Goal: Information Seeking & Learning: Learn about a topic

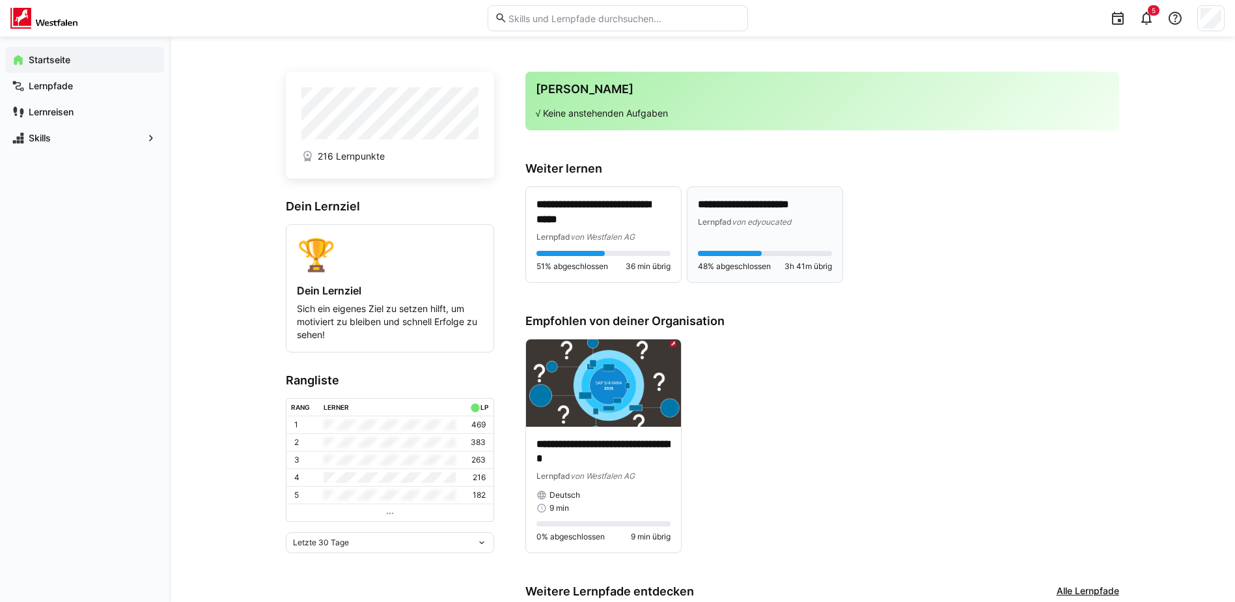
click at [789, 221] on span "von edyoucated" at bounding box center [761, 222] width 59 height 10
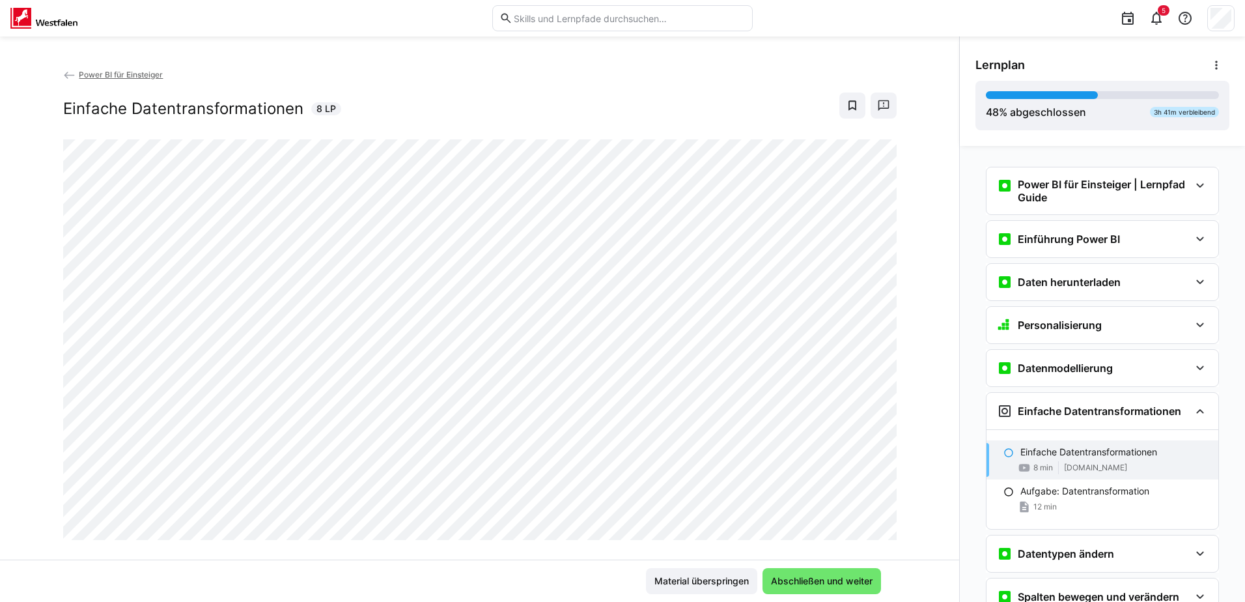
scroll to position [246, 0]
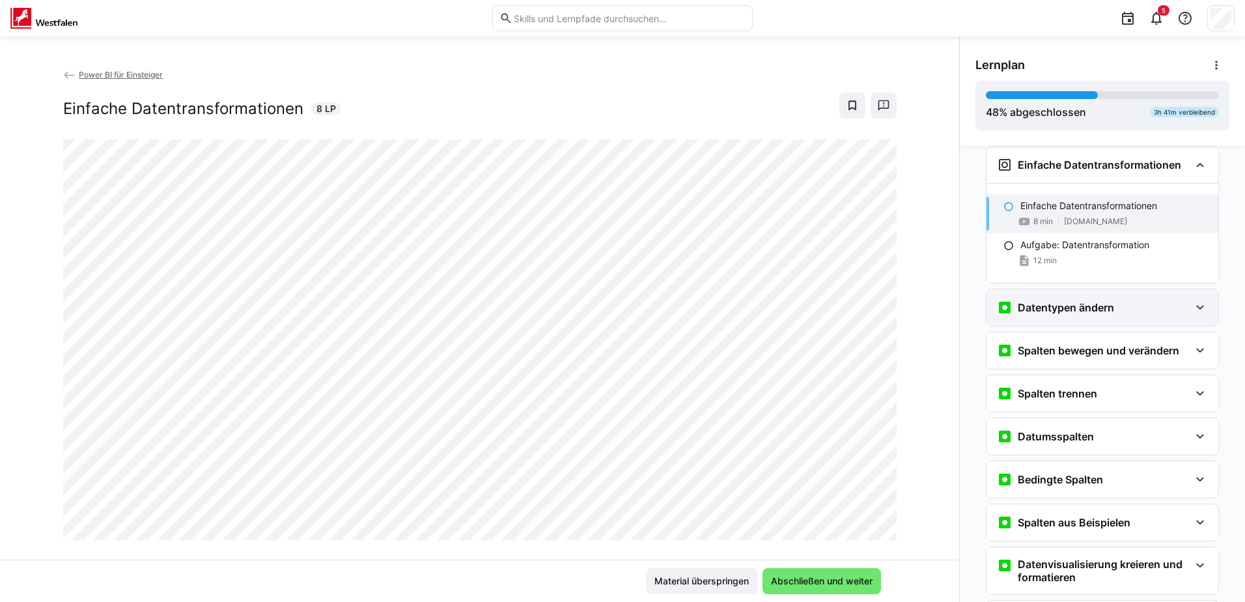
click at [1198, 309] on eds-icon at bounding box center [1200, 308] width 16 height 16
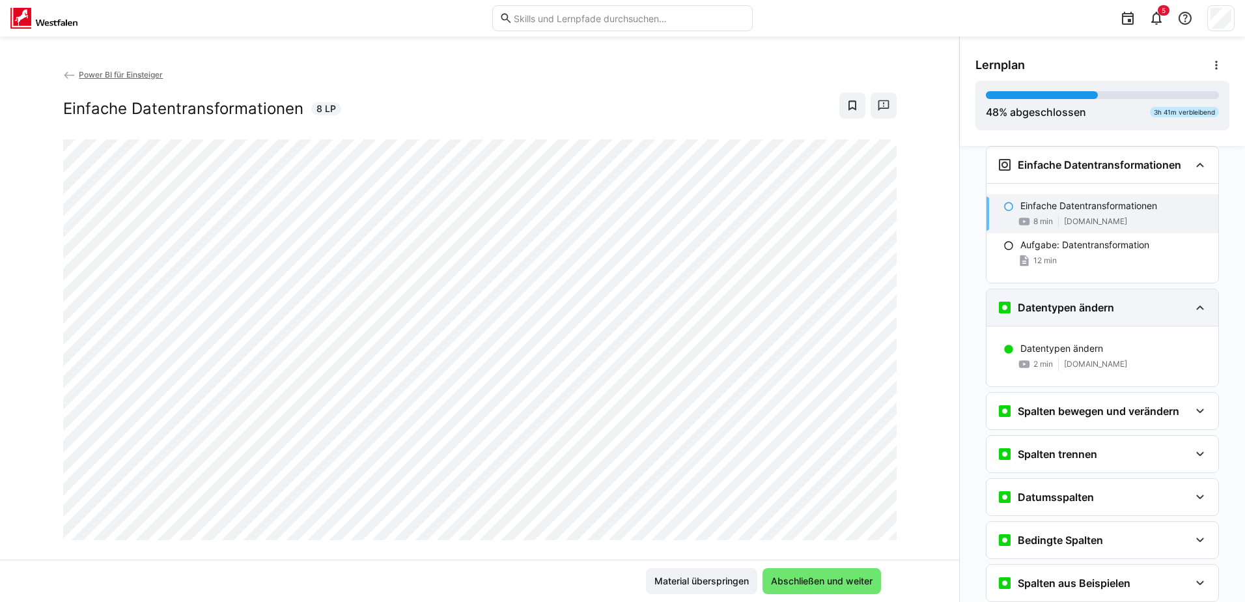
click at [1198, 309] on eds-icon at bounding box center [1200, 308] width 16 height 16
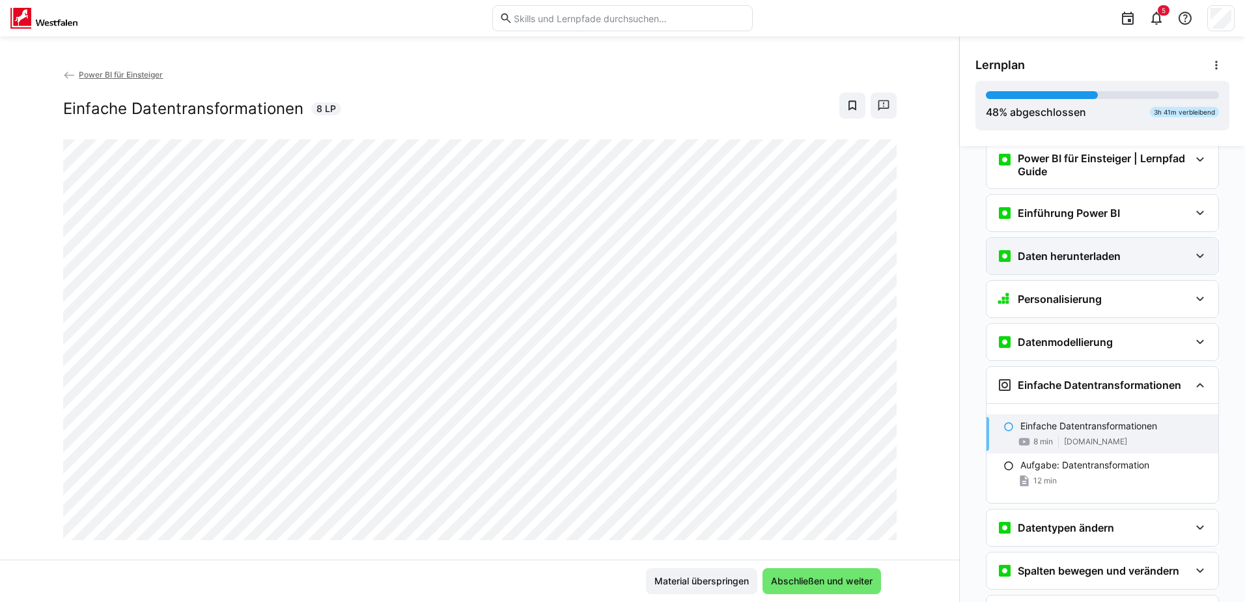
scroll to position [0, 0]
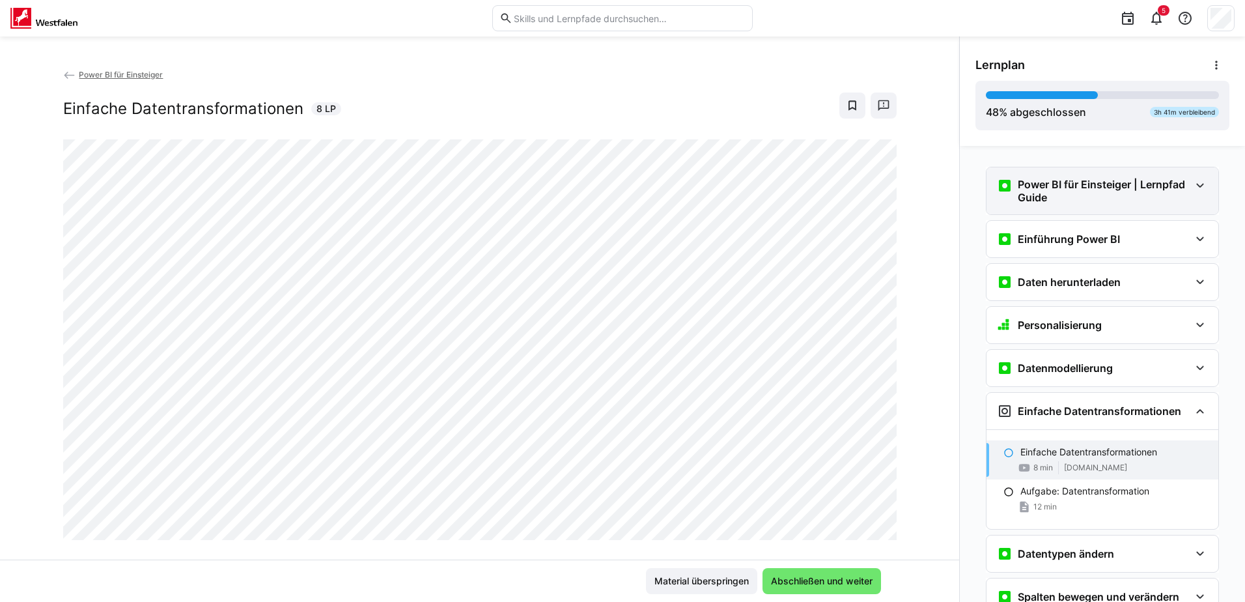
click at [1204, 191] on div "Power BI für Einsteiger | Lernpfad Guide" at bounding box center [1103, 190] width 232 height 47
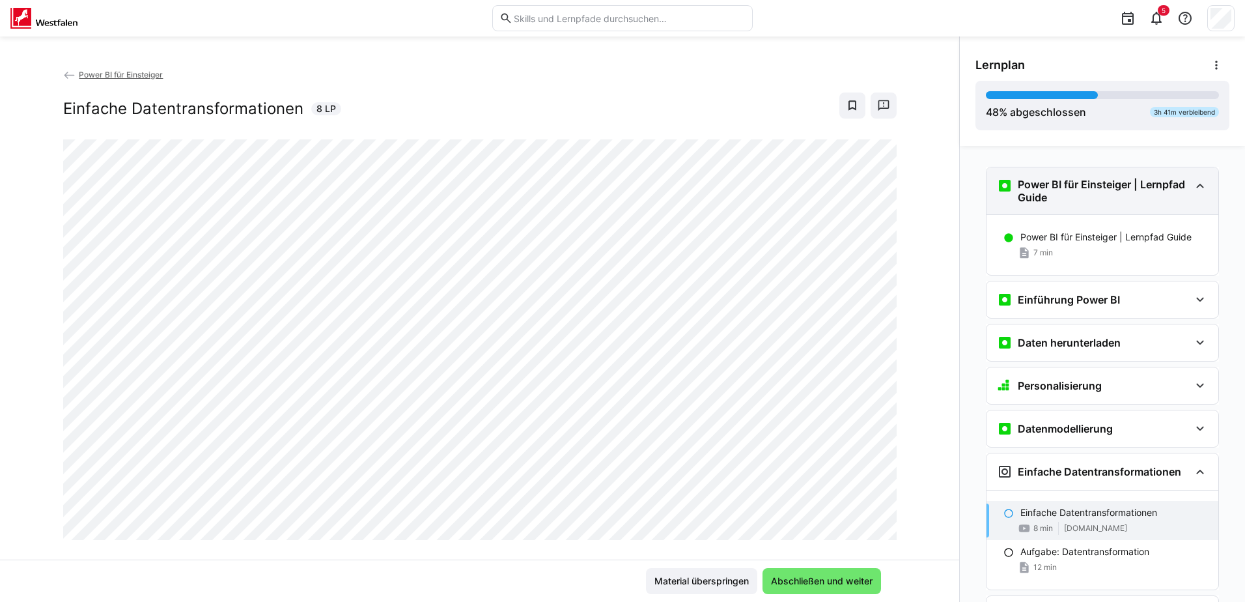
click at [1204, 191] on div "Power BI für Einsteiger | Lernpfad Guide" at bounding box center [1103, 190] width 232 height 47
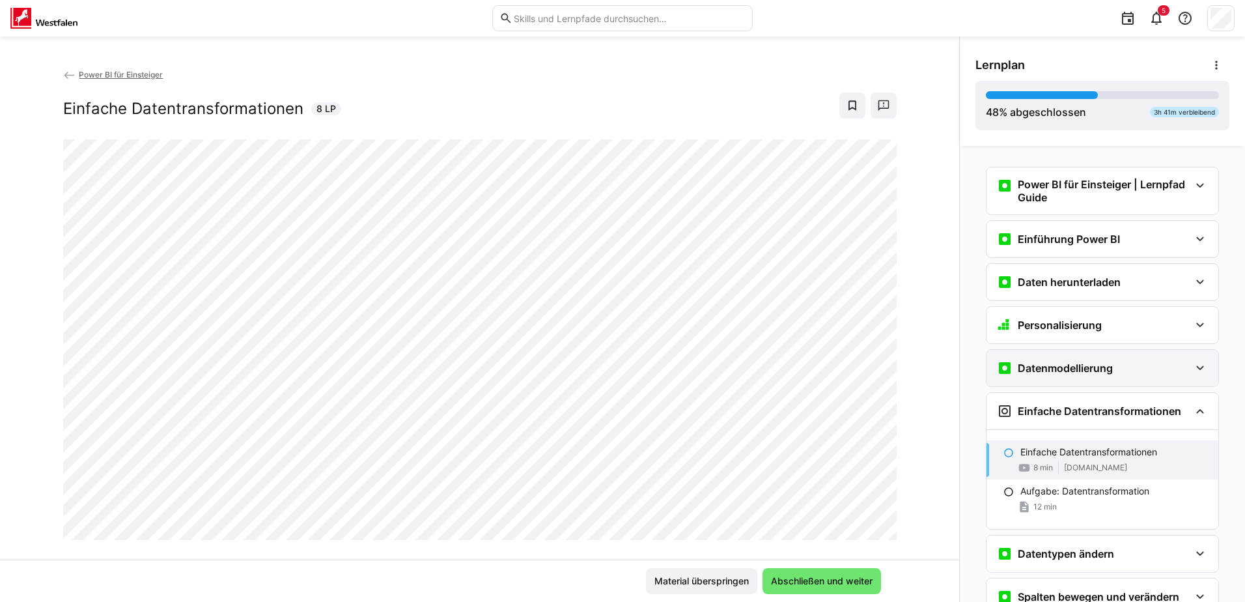
click at [1192, 363] on eds-icon at bounding box center [1200, 368] width 16 height 16
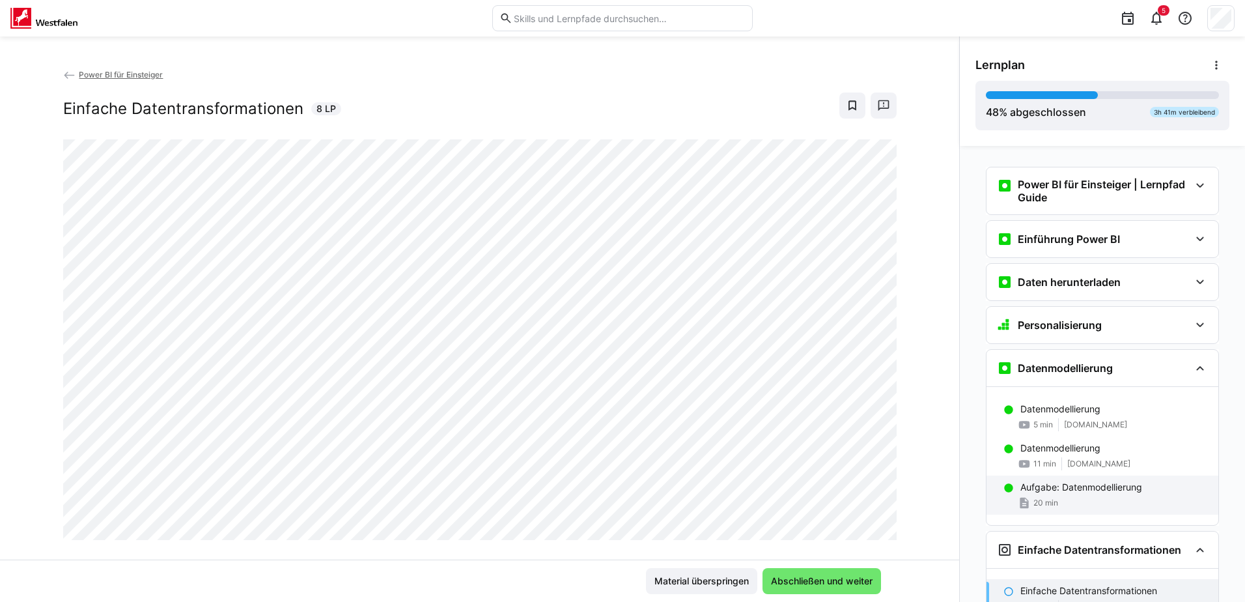
click at [1180, 484] on div "Aufgabe: Datenmodellierung" at bounding box center [1115, 487] width 188 height 13
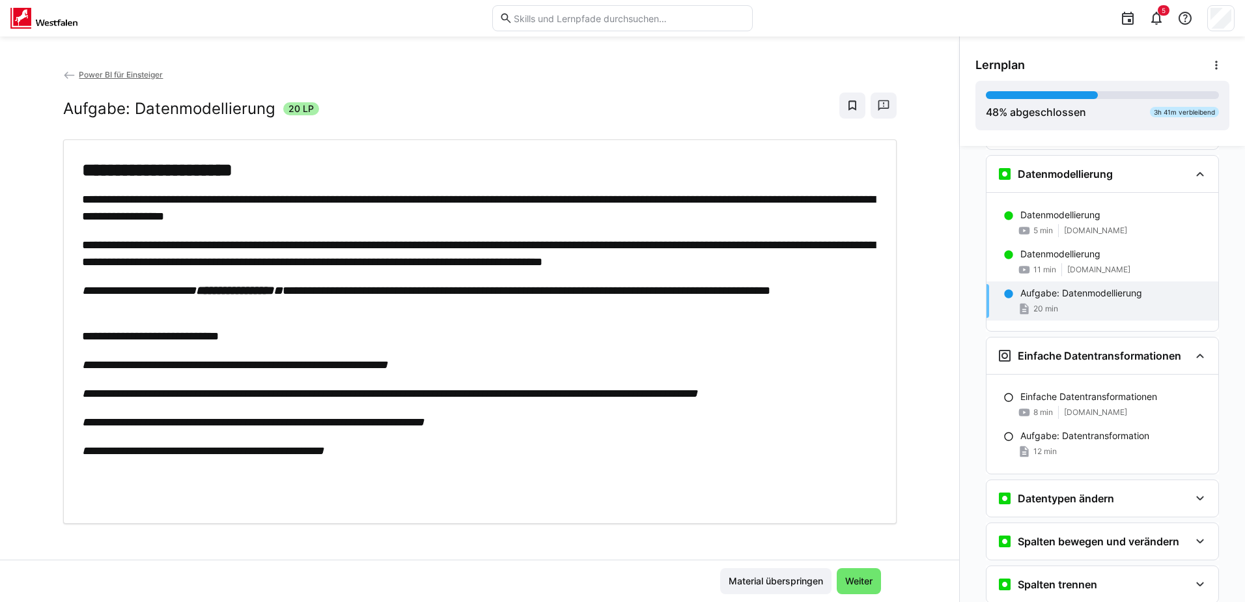
scroll to position [203, 0]
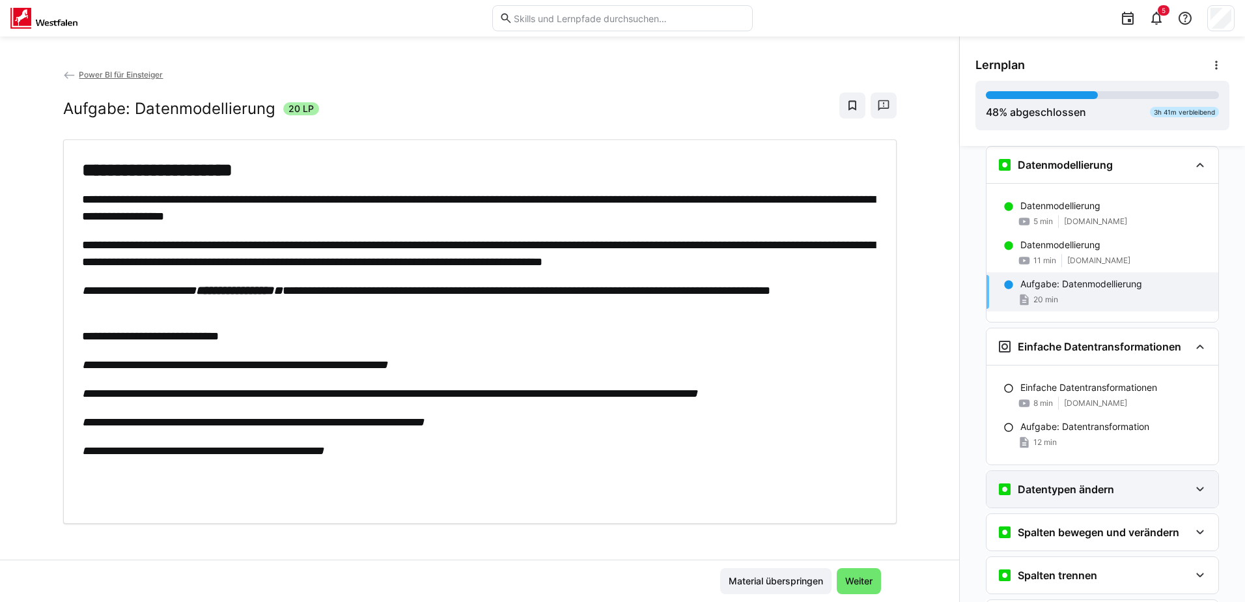
click at [1200, 482] on eds-icon at bounding box center [1200, 489] width 16 height 16
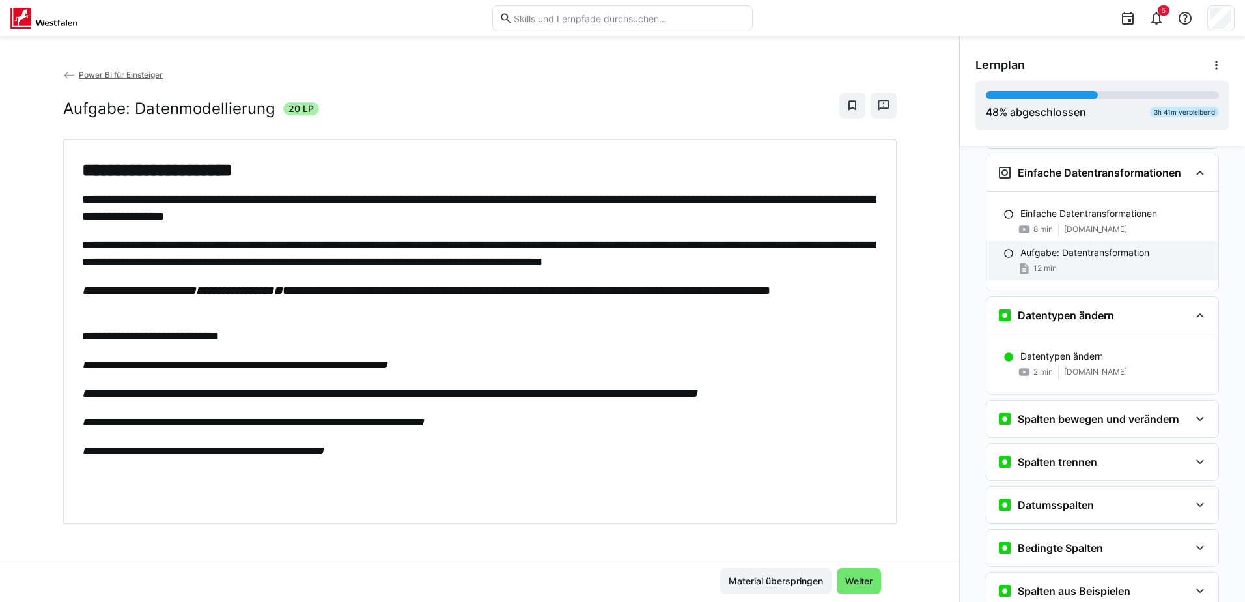
scroll to position [399, 0]
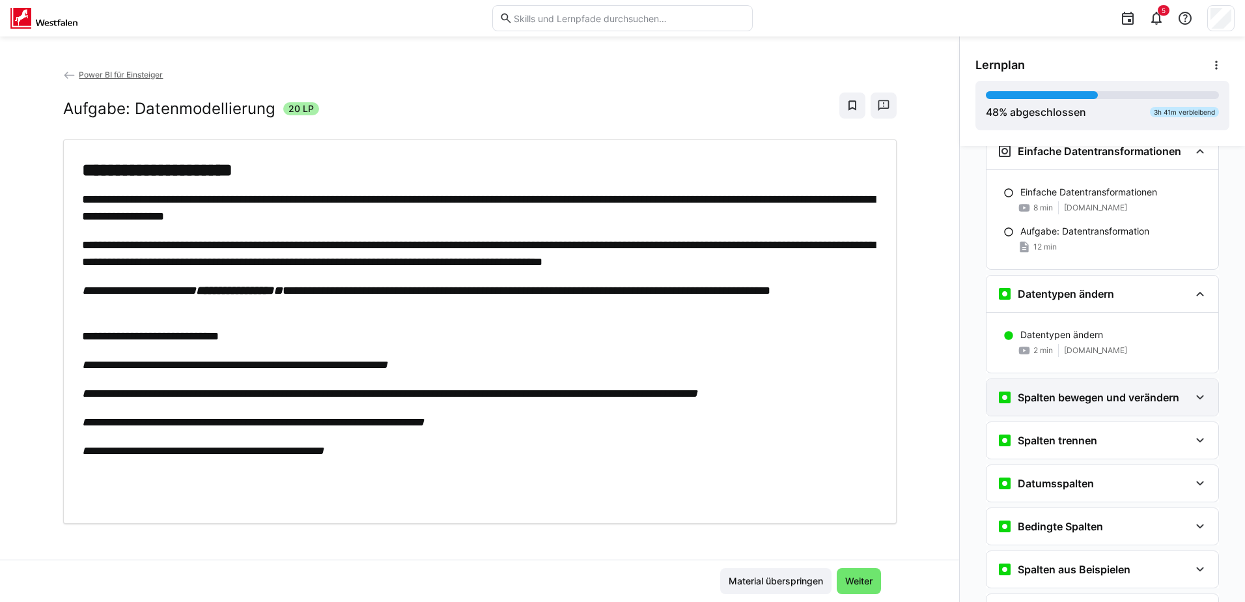
click at [1200, 409] on div "Spalten bewegen und verändern" at bounding box center [1103, 397] width 232 height 36
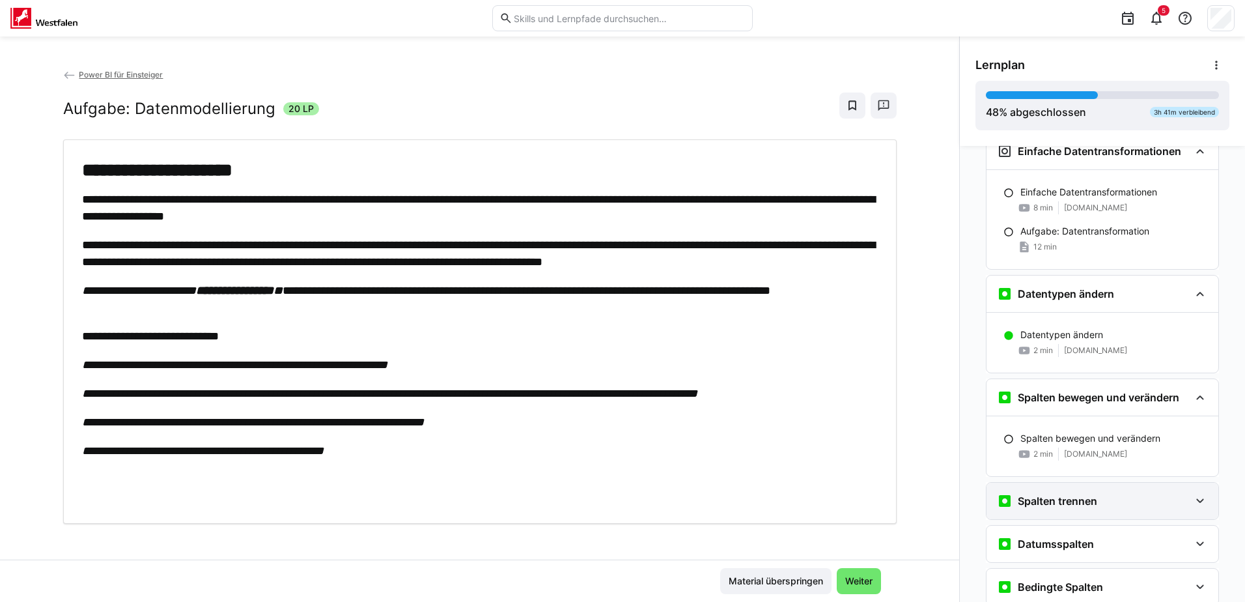
click at [1192, 497] on eds-icon at bounding box center [1200, 501] width 16 height 16
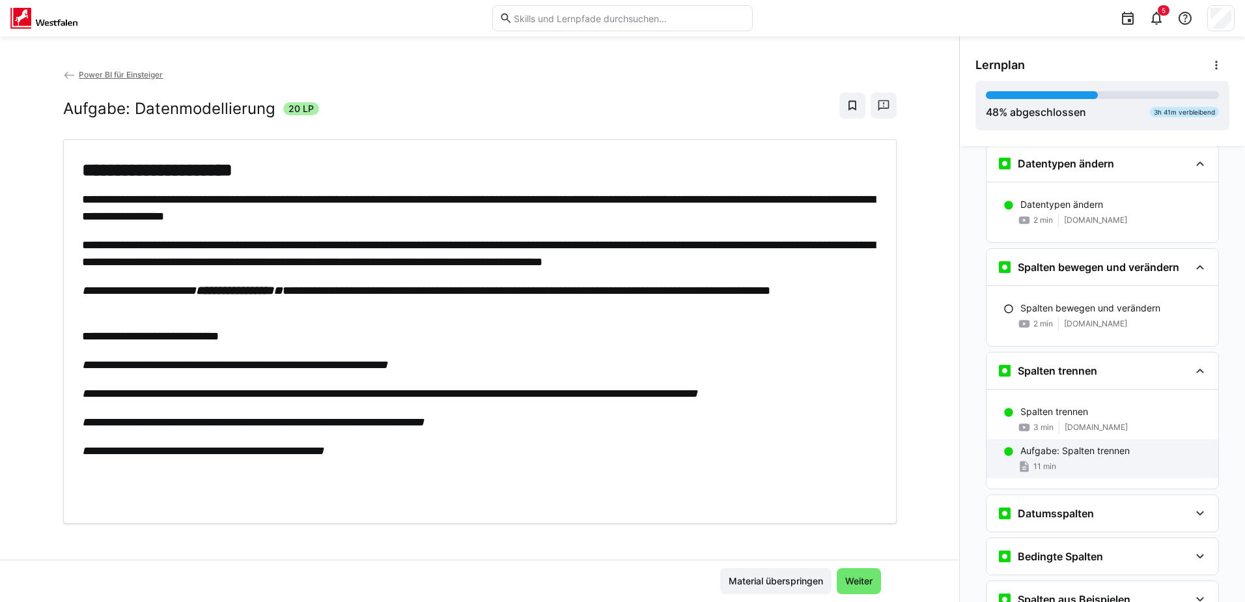
click at [1135, 453] on div "Aufgabe: Spalten trennen" at bounding box center [1115, 450] width 188 height 13
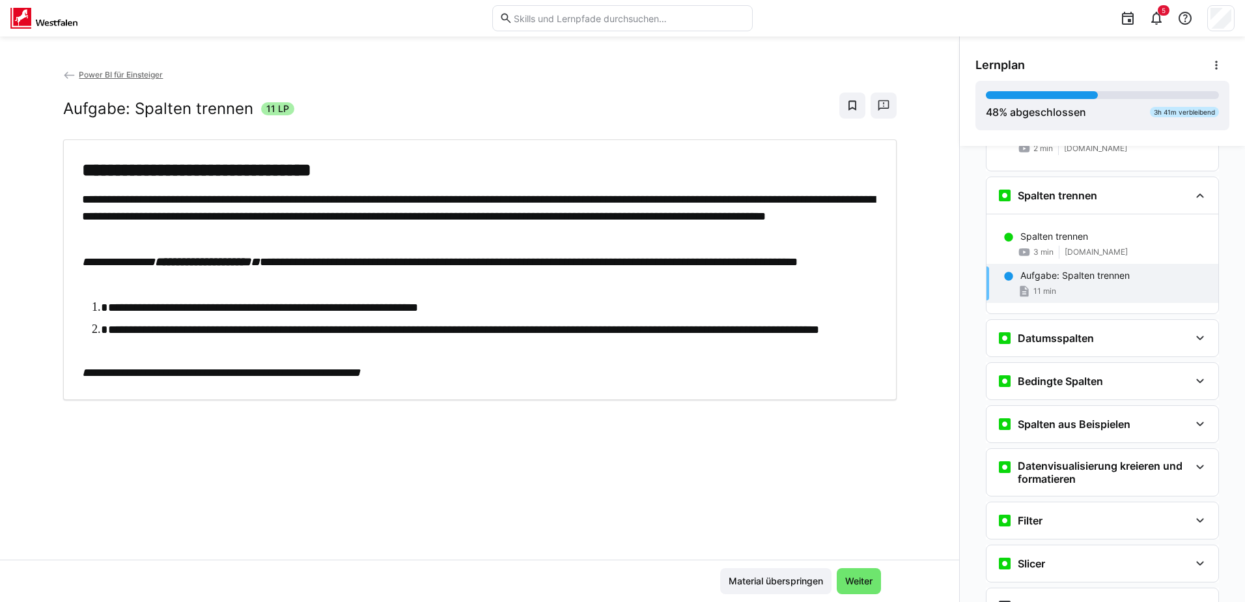
scroll to position [735, 0]
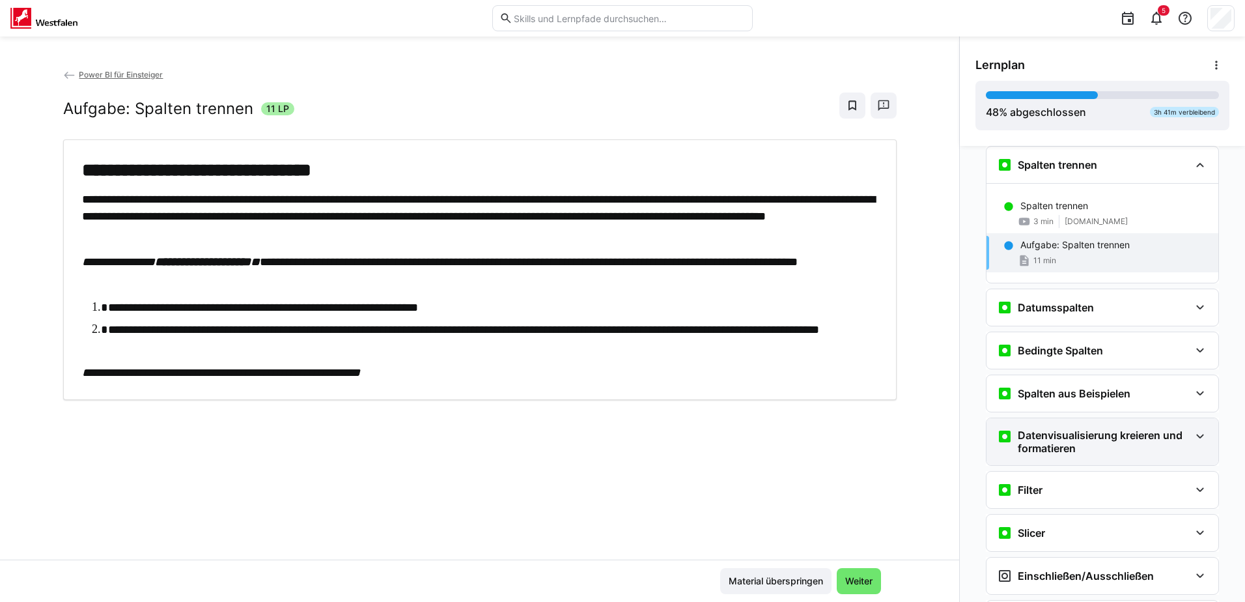
click at [1199, 430] on eds-icon at bounding box center [1200, 437] width 16 height 16
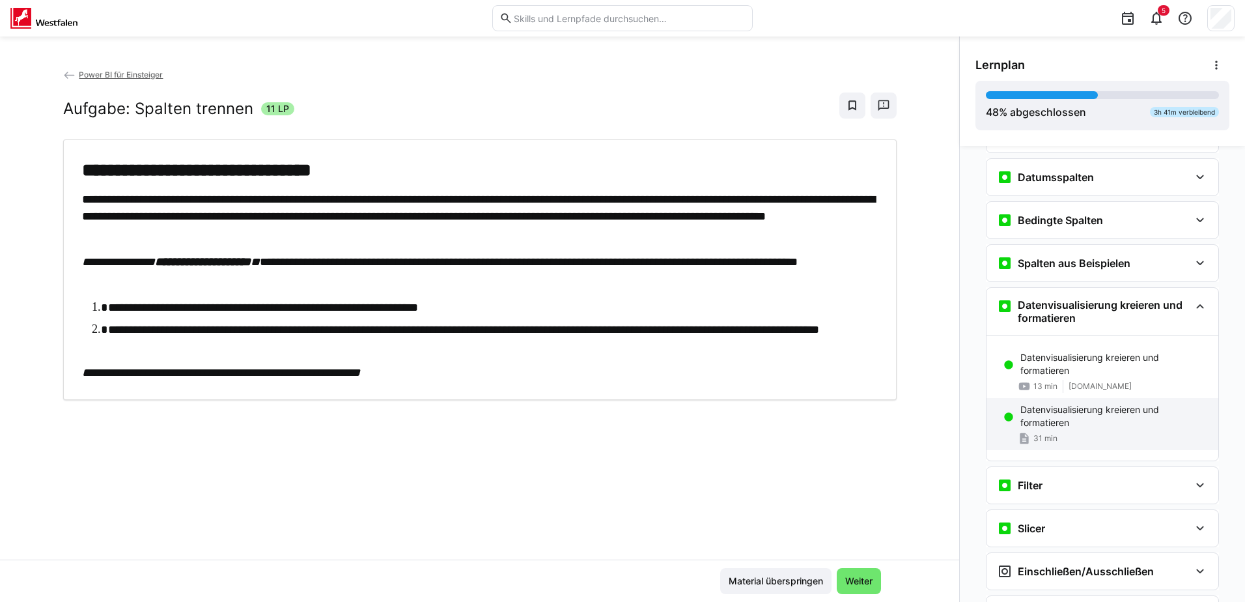
click at [1147, 420] on p "Datenvisualisierung kreieren und formatieren" at bounding box center [1115, 416] width 188 height 26
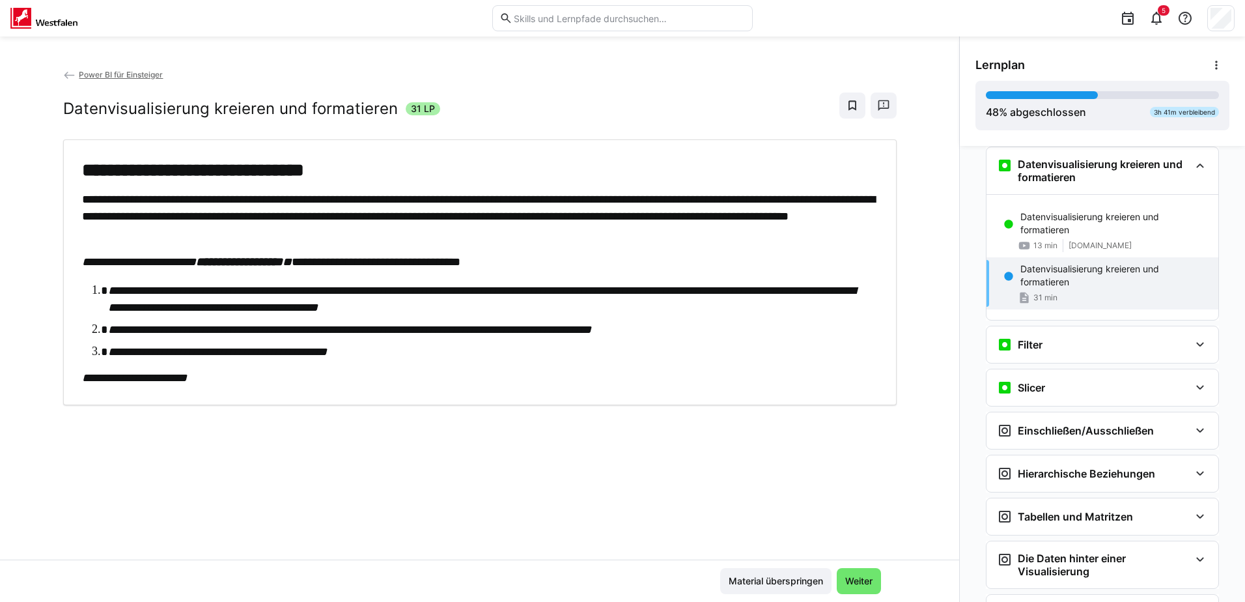
scroll to position [1006, 0]
click at [1195, 346] on eds-icon at bounding box center [1200, 344] width 16 height 16
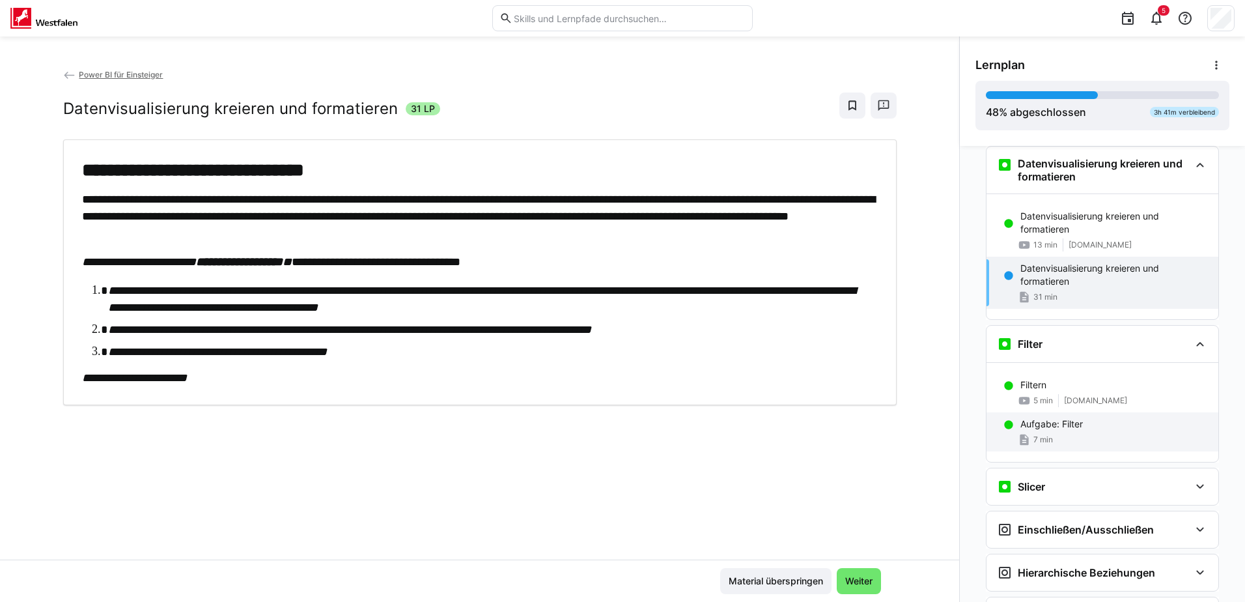
click at [1116, 423] on div "Aufgabe: Filter" at bounding box center [1115, 423] width 188 height 13
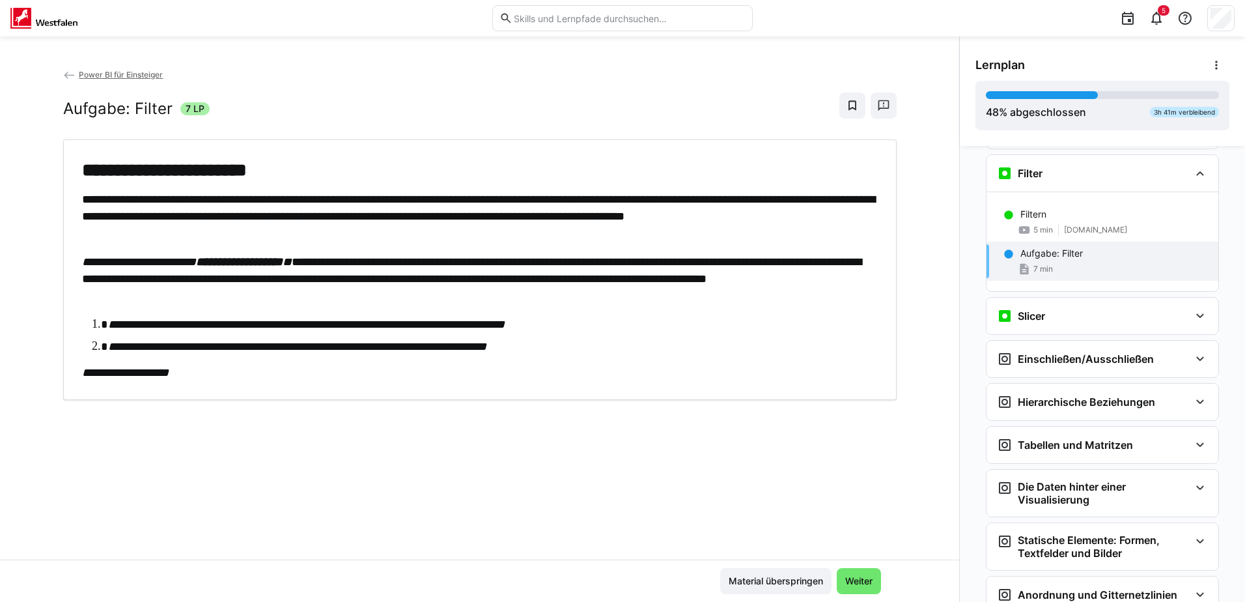
scroll to position [1185, 0]
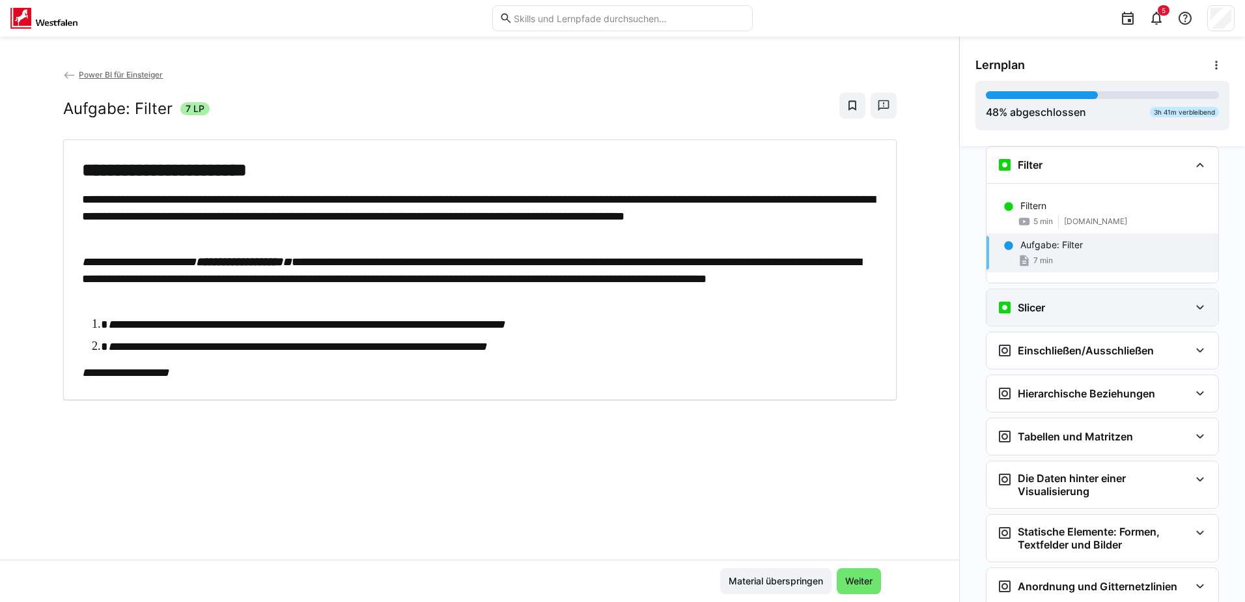
click at [1198, 302] on eds-icon at bounding box center [1200, 308] width 16 height 16
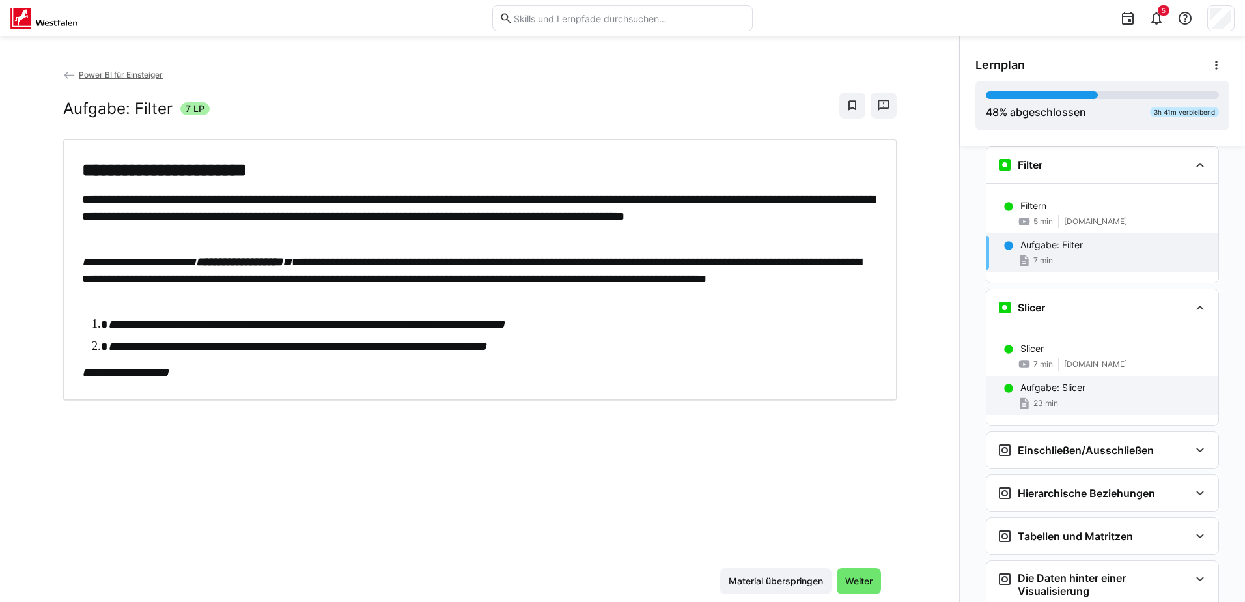
click at [1101, 395] on div "Aufgabe: Slicer 23 min" at bounding box center [1103, 395] width 232 height 39
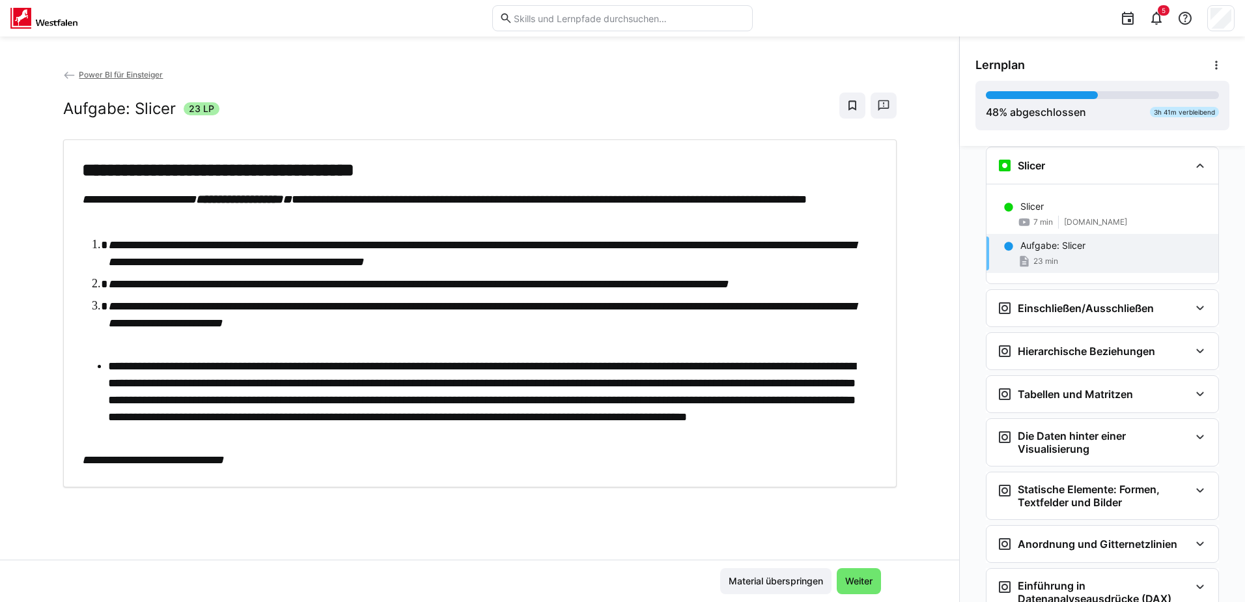
scroll to position [1328, 0]
click at [1064, 222] on span "[DOMAIN_NAME]" at bounding box center [1095, 221] width 63 height 10
